Goal: Task Accomplishment & Management: Manage account settings

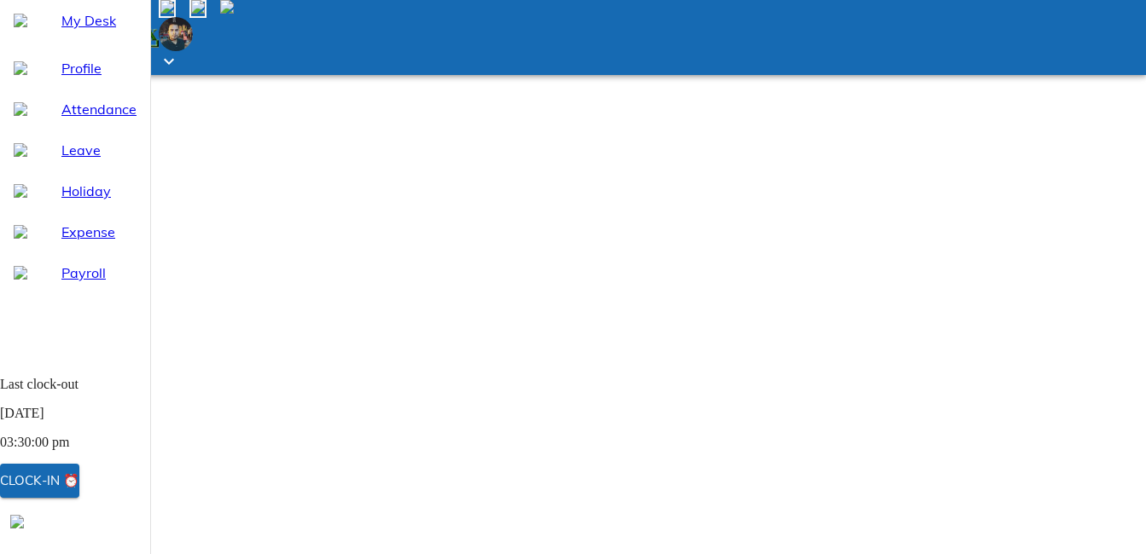
select select "9"
drag, startPoint x: 1027, startPoint y: 98, endPoint x: 1034, endPoint y: 175, distance: 77.1
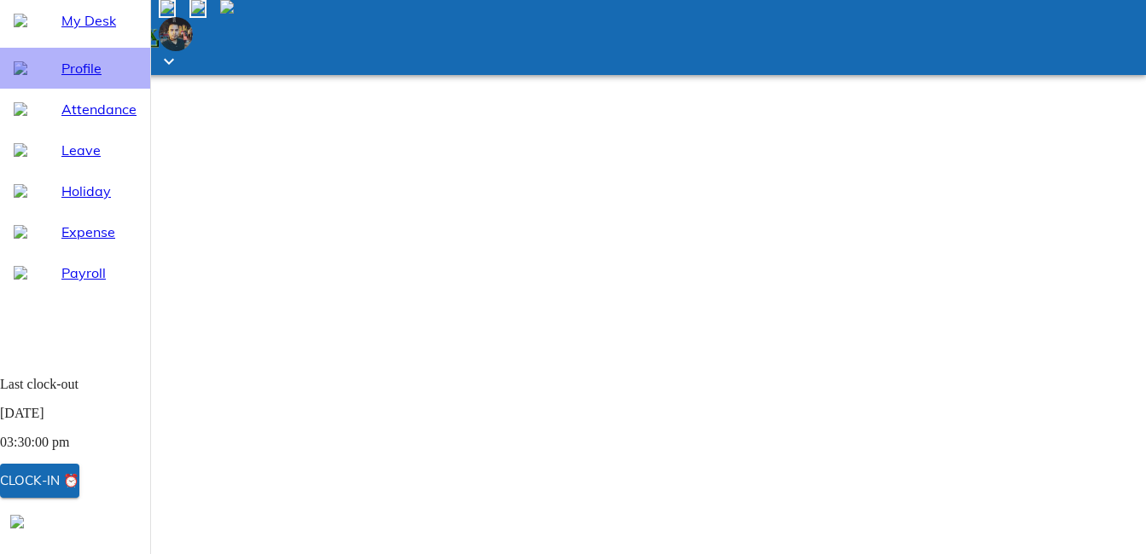
click at [64, 78] on span "Profile" at bounding box center [98, 68] width 75 height 20
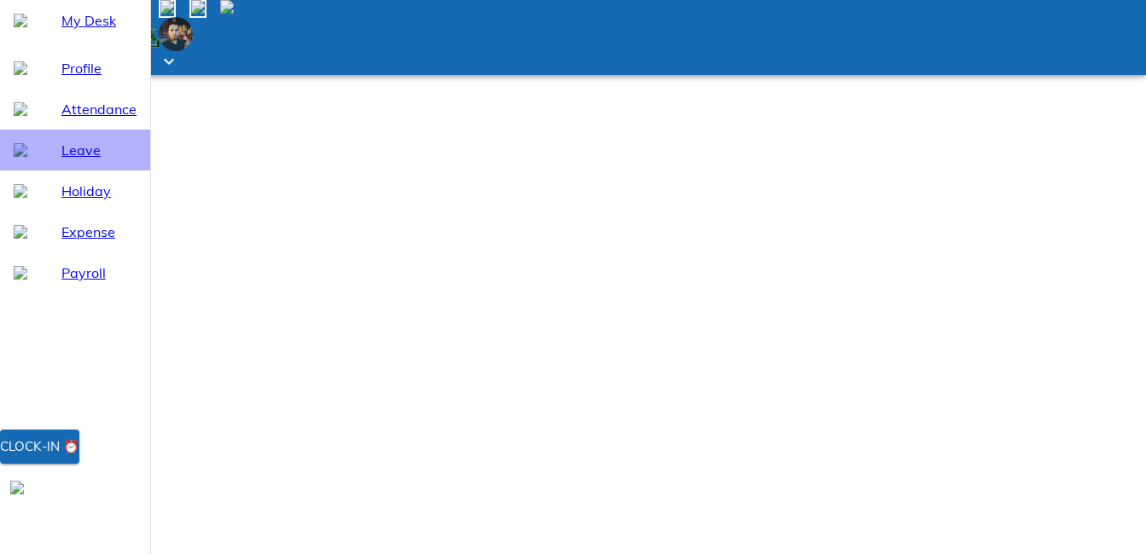
click at [61, 160] on span "Leave" at bounding box center [98, 150] width 75 height 20
select select "10"
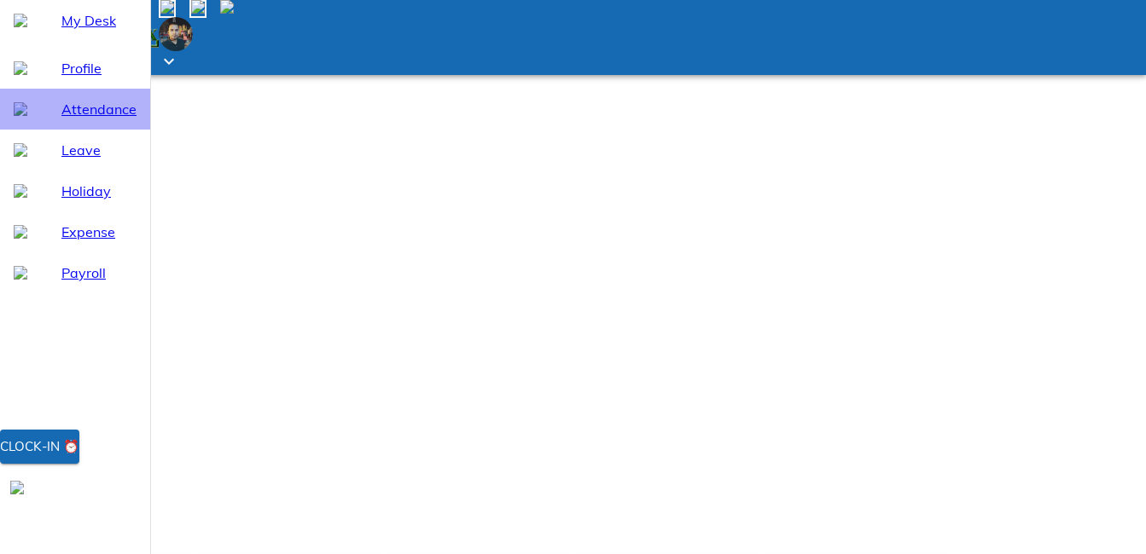
click at [61, 119] on span "Attendance" at bounding box center [98, 109] width 75 height 20
select select "10"
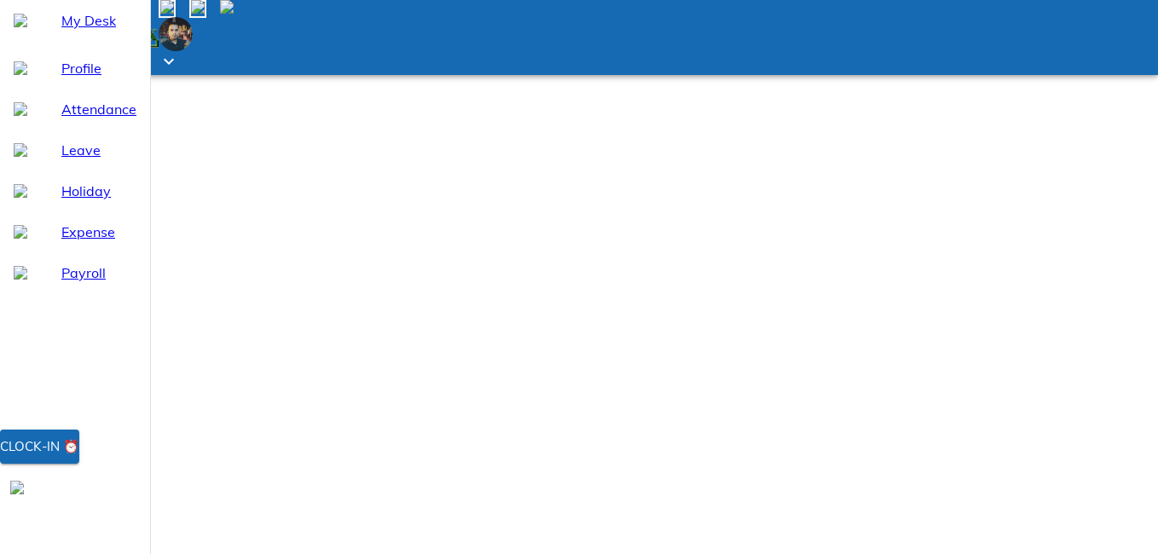
click at [70, 160] on span "Leave" at bounding box center [98, 150] width 75 height 20
select select "10"
